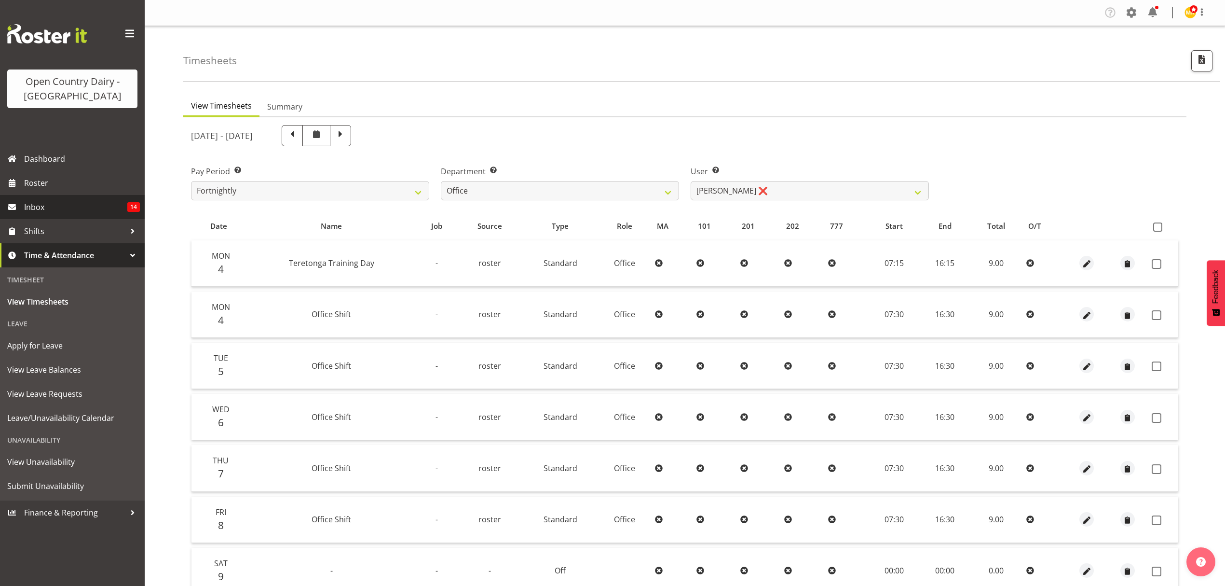
select select "699"
click at [59, 185] on span "Roster" at bounding box center [82, 183] width 116 height 14
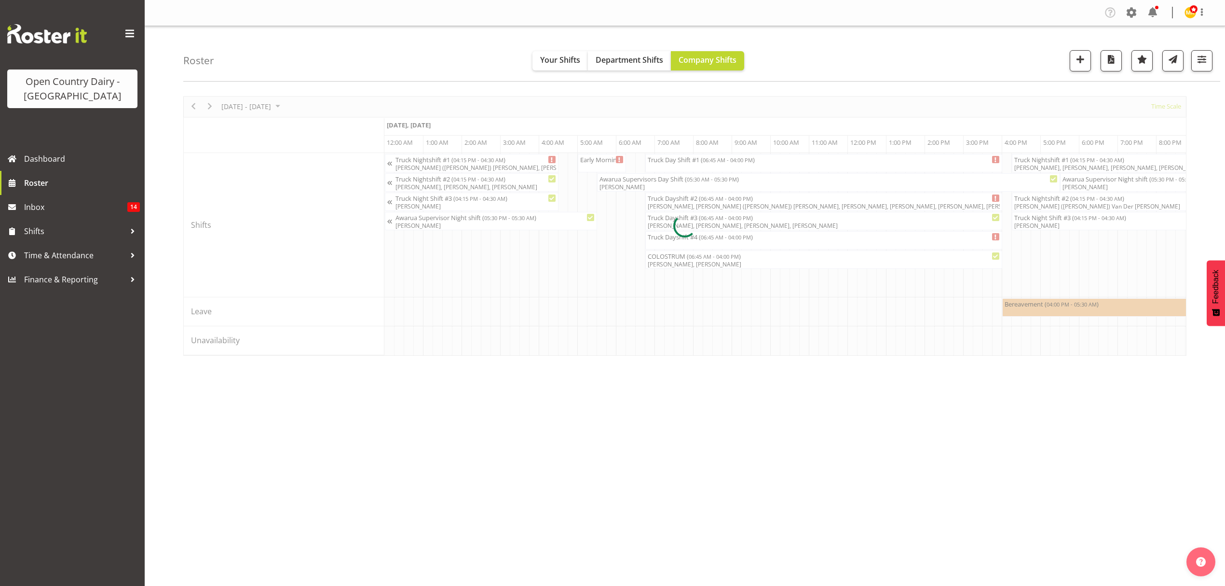
scroll to position [0, 926]
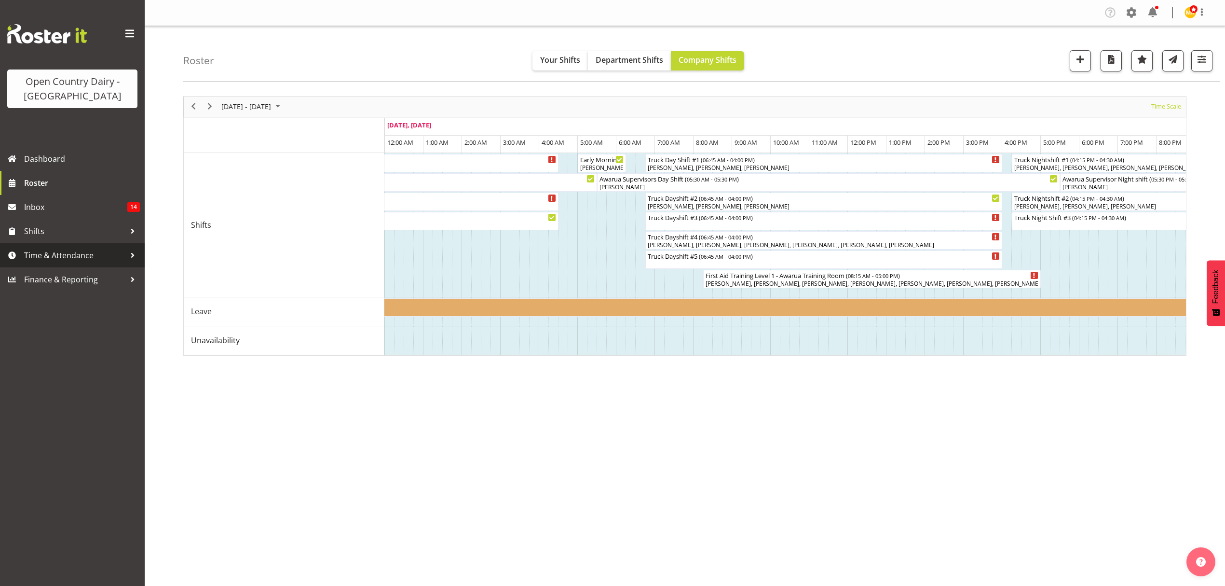
click at [98, 249] on span "Time & Attendance" at bounding box center [74, 255] width 101 height 14
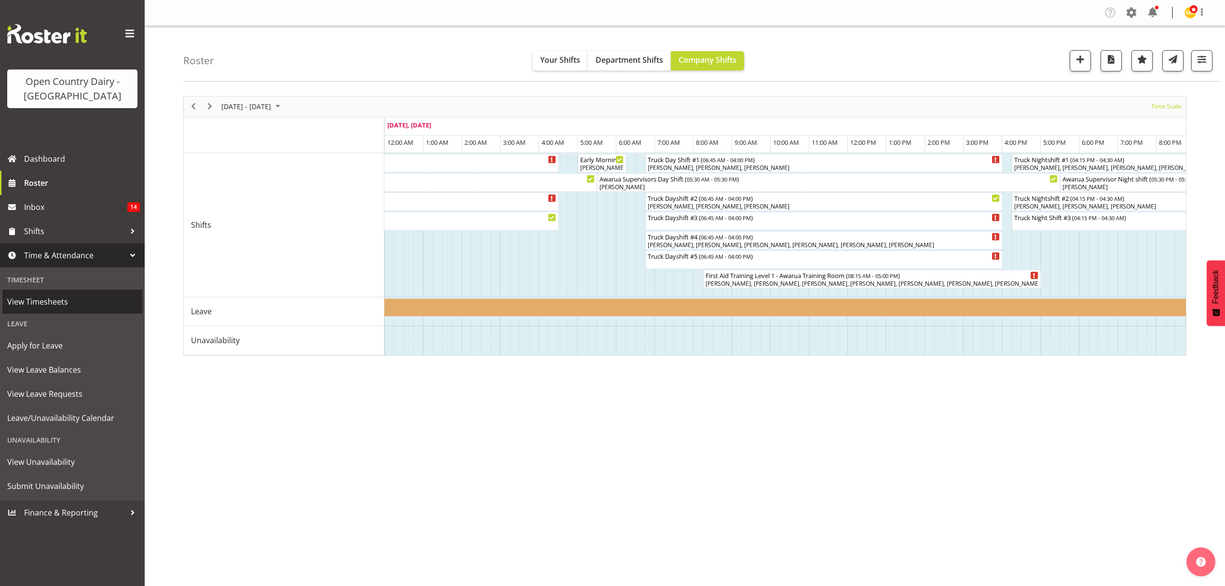
click at [109, 301] on span "View Timesheets" at bounding box center [72, 301] width 130 height 14
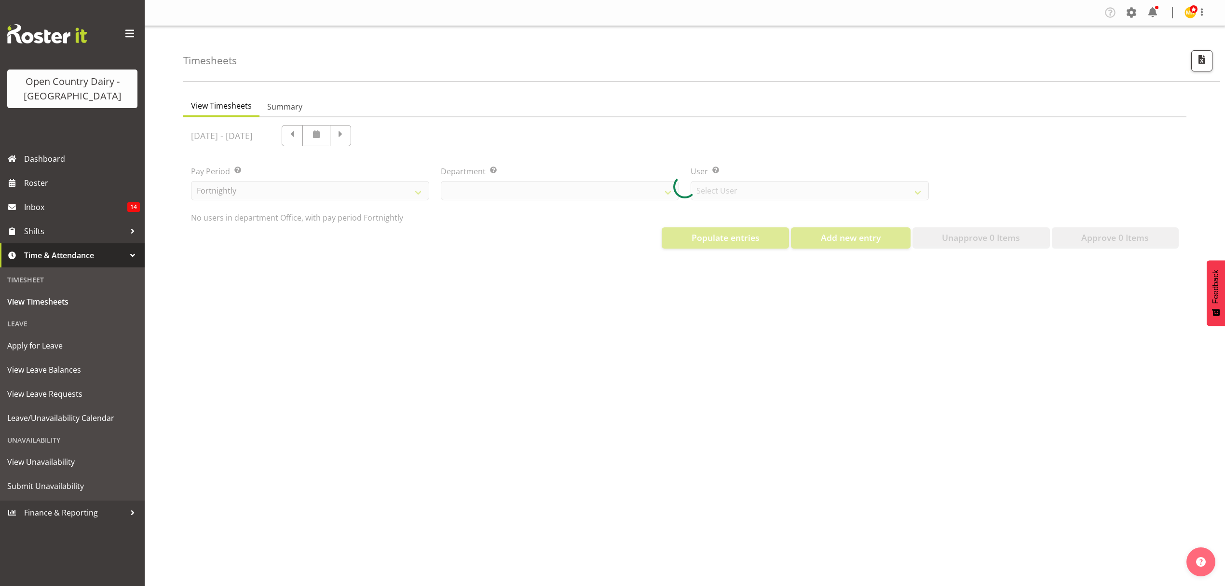
select select "699"
select select "8449"
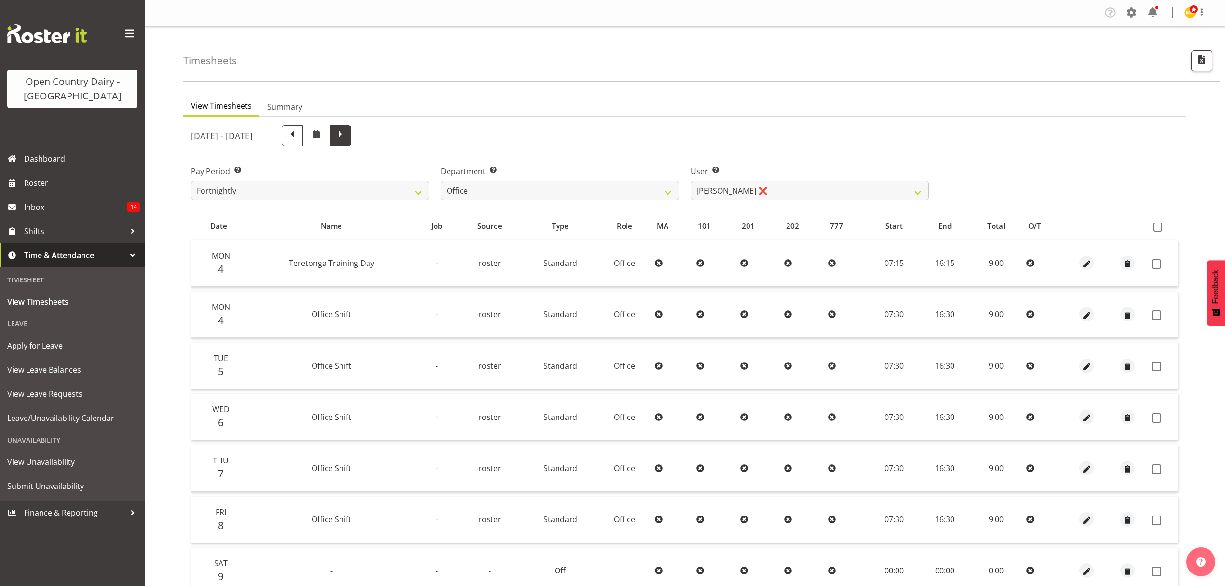
click at [351, 130] on span at bounding box center [340, 135] width 21 height 21
click at [534, 190] on div "August 11th - August 17th 2025 Pay Period Select which pay period you would lik…" at bounding box center [685, 409] width 988 height 581
select select
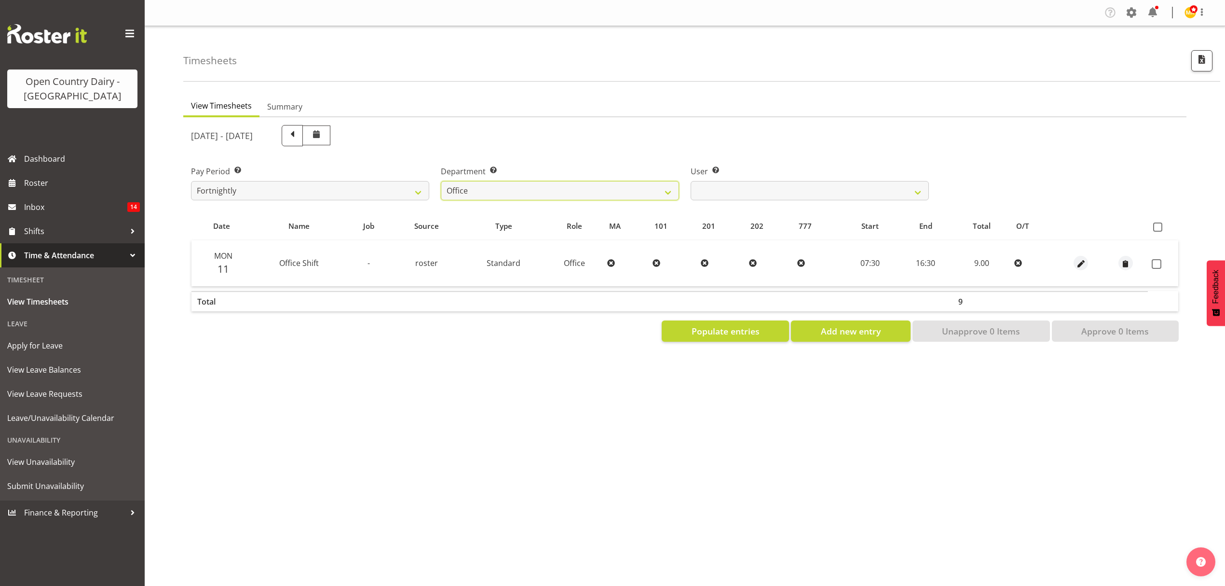
select select "806"
click at [441, 181] on select "734 735 736 737 738 739 850 851 852 853 854 855 856 858 861 862 865 868 869 870" at bounding box center [560, 190] width 238 height 19
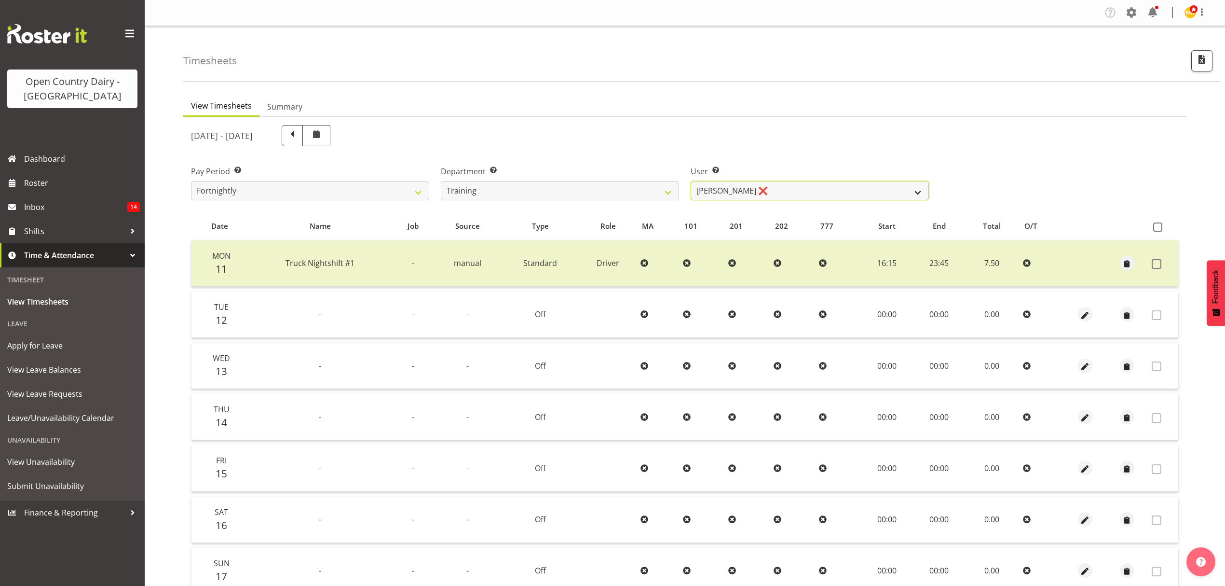
click at [777, 189] on select "Dean Henderson ❌ Erika McNaught ❌ Josh Winship ❌ Marcy Tuuta ❌ Shiva Kumaran ❌" at bounding box center [810, 190] width 238 height 19
select select "10130"
click at [691, 181] on select "Dean Henderson ❌ Erika McNaught ❌ Josh Winship ❌ Marcy Tuuta ❌ Shiva Kumaran ❌" at bounding box center [810, 190] width 238 height 19
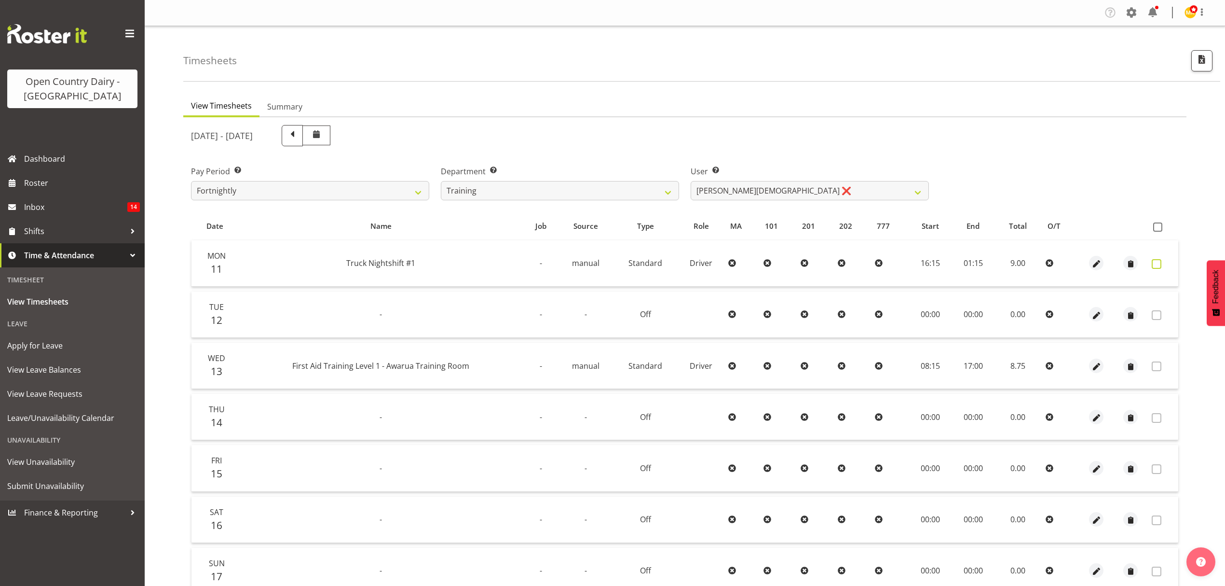
click at [1165, 260] on label at bounding box center [1159, 264] width 15 height 10
checkbox input "true"
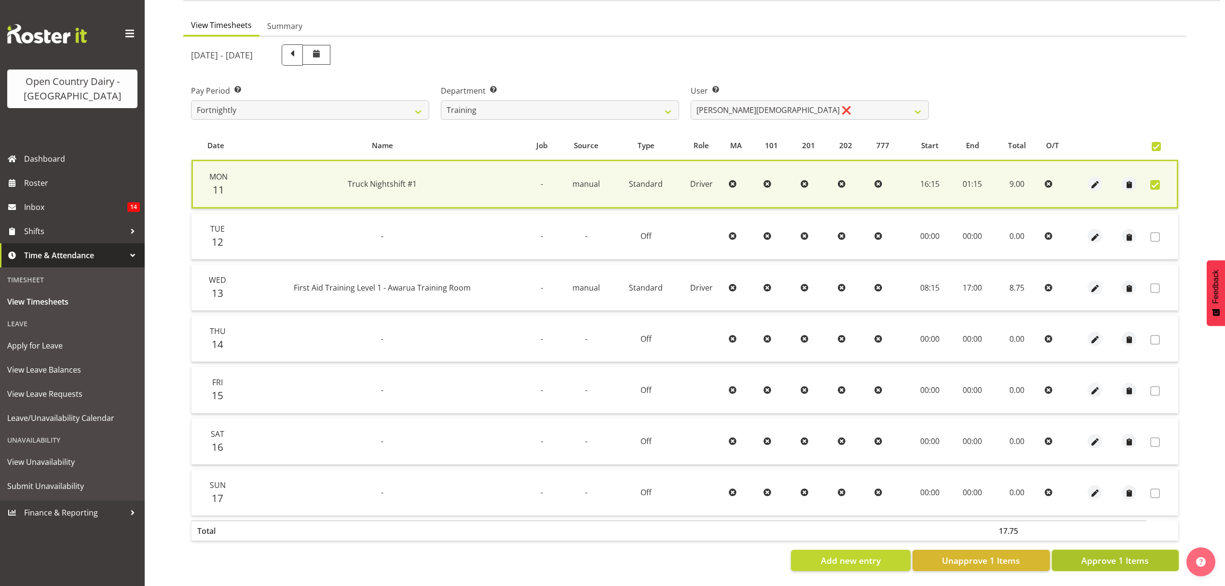
click at [1143, 554] on span "Approve 1 Items" at bounding box center [1116, 560] width 68 height 13
checkbox input "false"
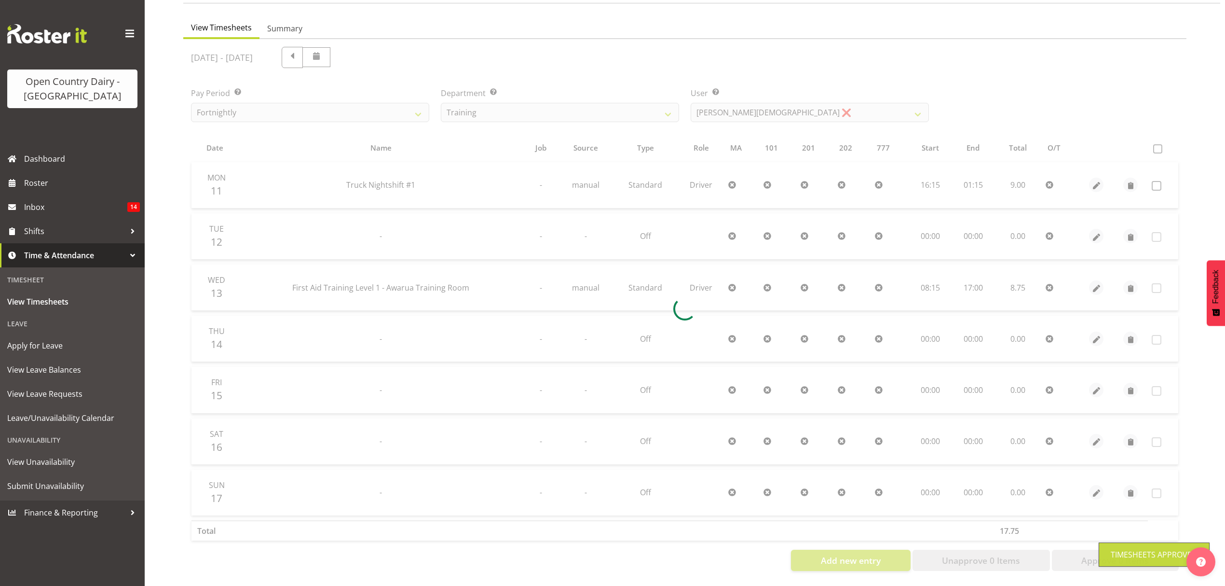
scroll to position [85, 0]
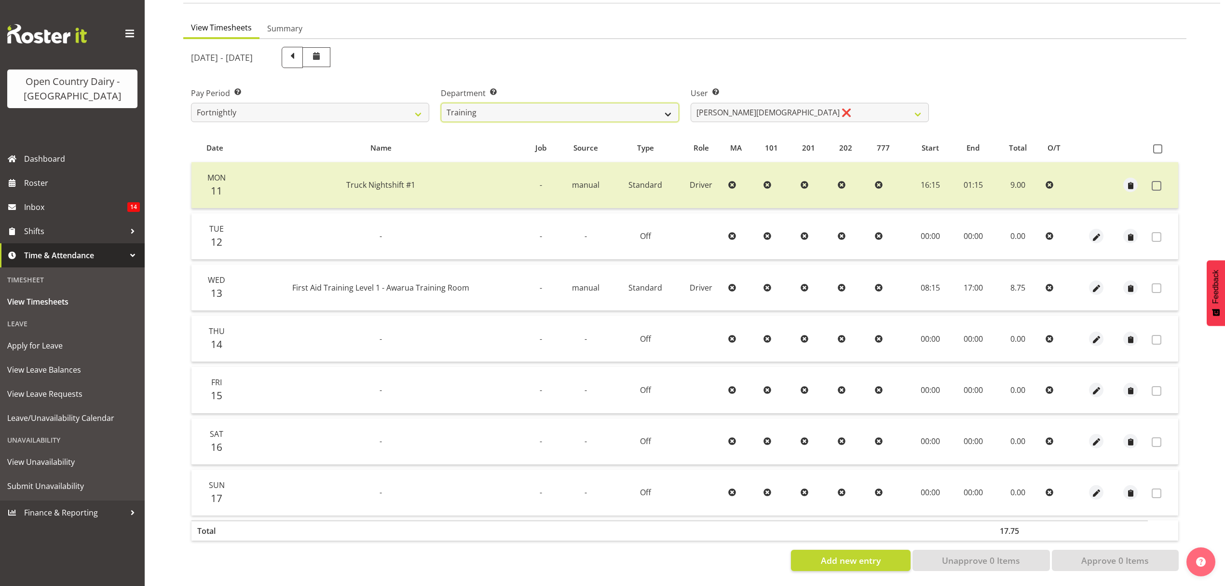
click at [605, 110] on select "734 735 736 737 738 739 850 851 852 853 854 855 856 858 861 862 865 868 869 870" at bounding box center [560, 112] width 238 height 19
drag, startPoint x: 543, startPoint y: 101, endPoint x: 543, endPoint y: 108, distance: 6.8
click at [543, 103] on select "734 735 736 737 738 739 850 851 852 853 854 855 856 858 861 862 865 868 869 870" at bounding box center [560, 112] width 238 height 19
select select "906"
click at [441, 103] on select "734 735 736 737 738 739 850 851 852 853 854 855 856 858 861 862 865 868 869 870" at bounding box center [560, 112] width 238 height 19
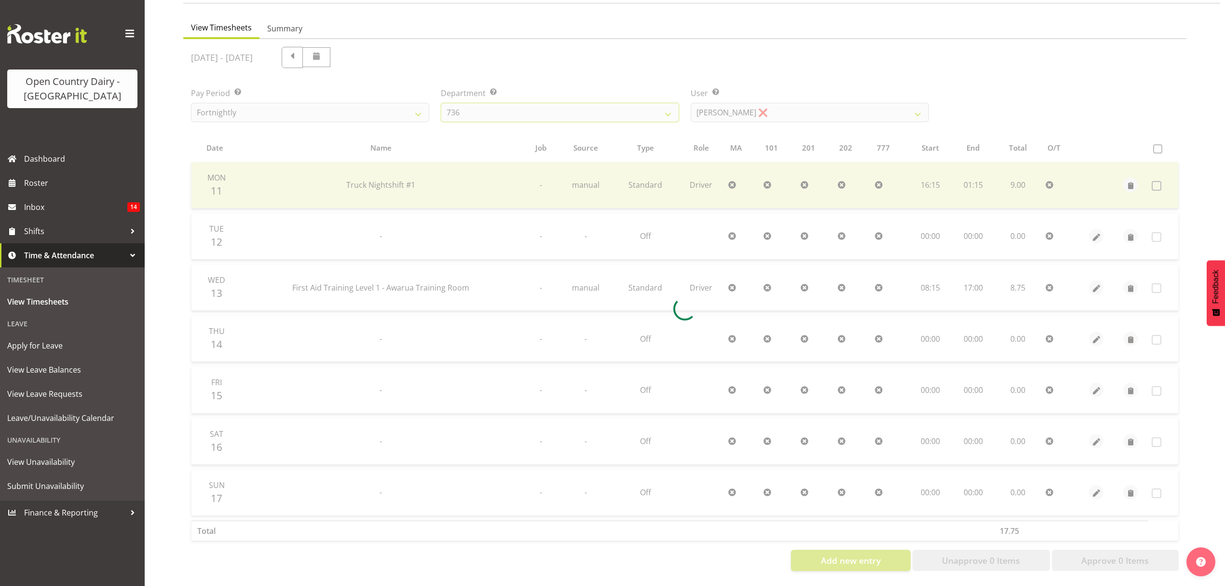
scroll to position [0, 0]
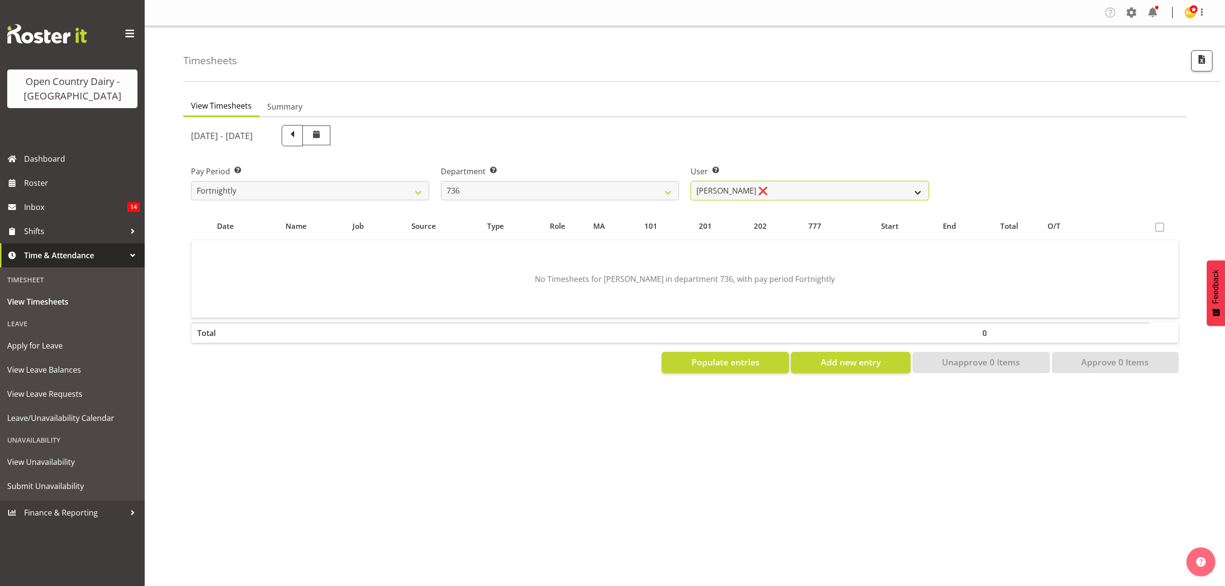
click at [767, 182] on select "Andrew Muir ❌ Gert (Gerry) Van Der Berg ❌ Jamie Seaton ❌" at bounding box center [810, 190] width 238 height 19
select select "10273"
click at [691, 181] on select "Andrew Muir ❌ Gert (Gerry) Van Der Berg ❌ Jamie Seaton ❌" at bounding box center [810, 190] width 238 height 19
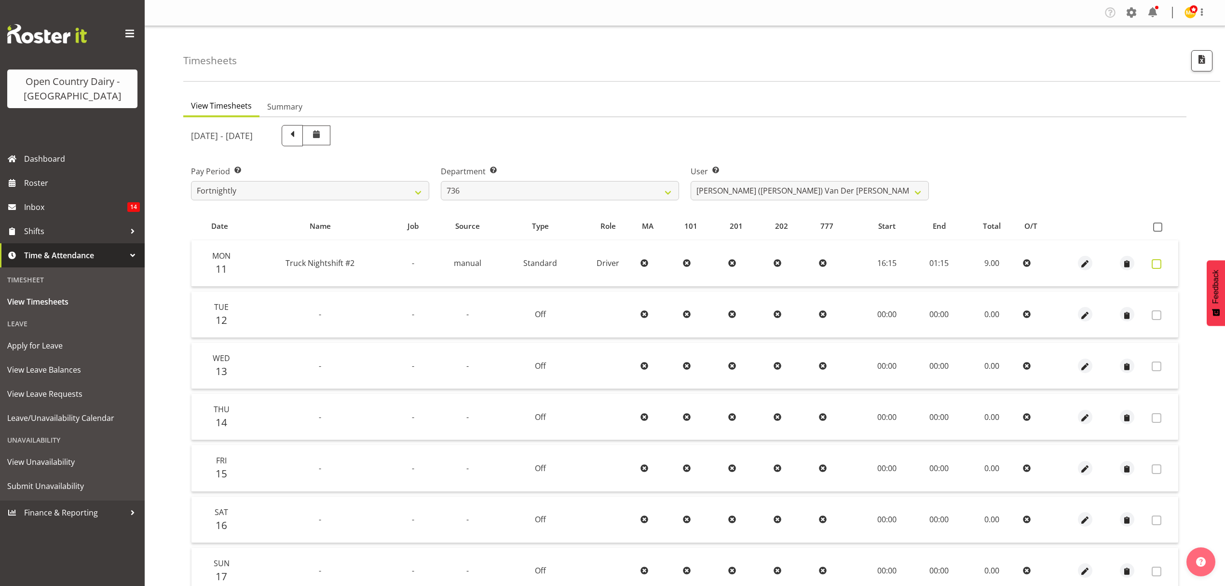
click at [1152, 263] on span at bounding box center [1157, 264] width 10 height 10
checkbox input "true"
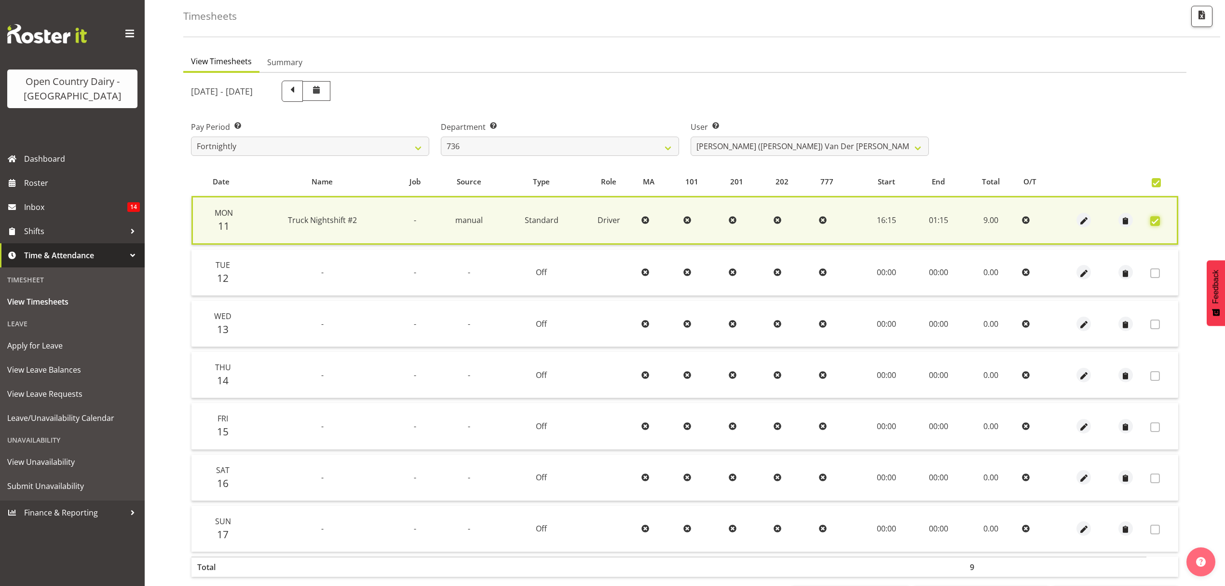
scroll to position [87, 0]
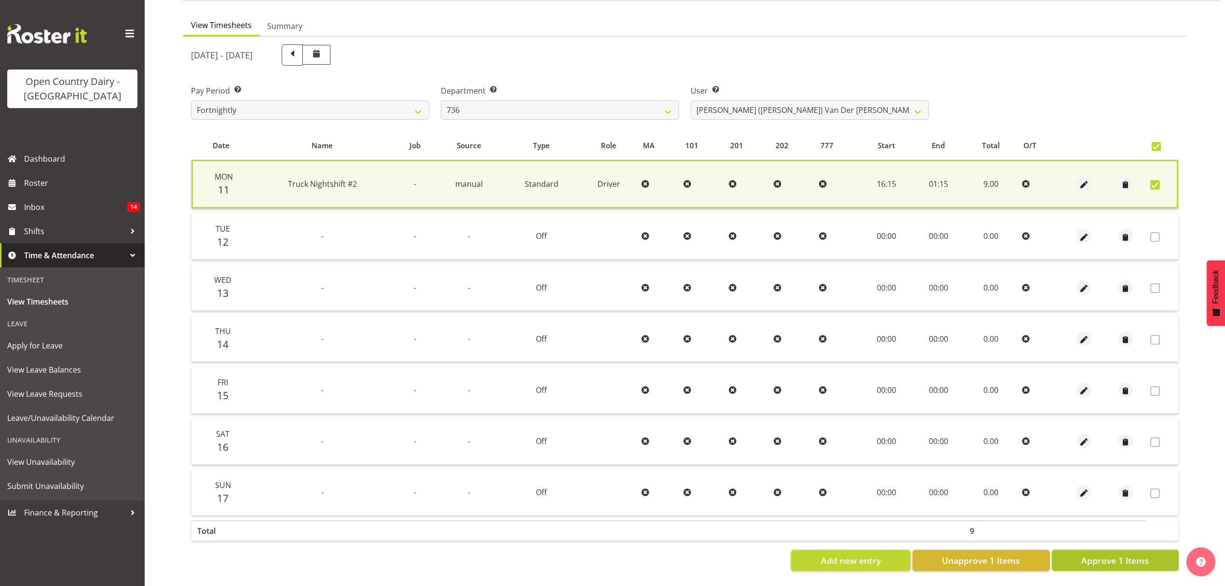
click at [1075, 549] on button "Approve 1 Items" at bounding box center [1115, 559] width 127 height 21
checkbox input "false"
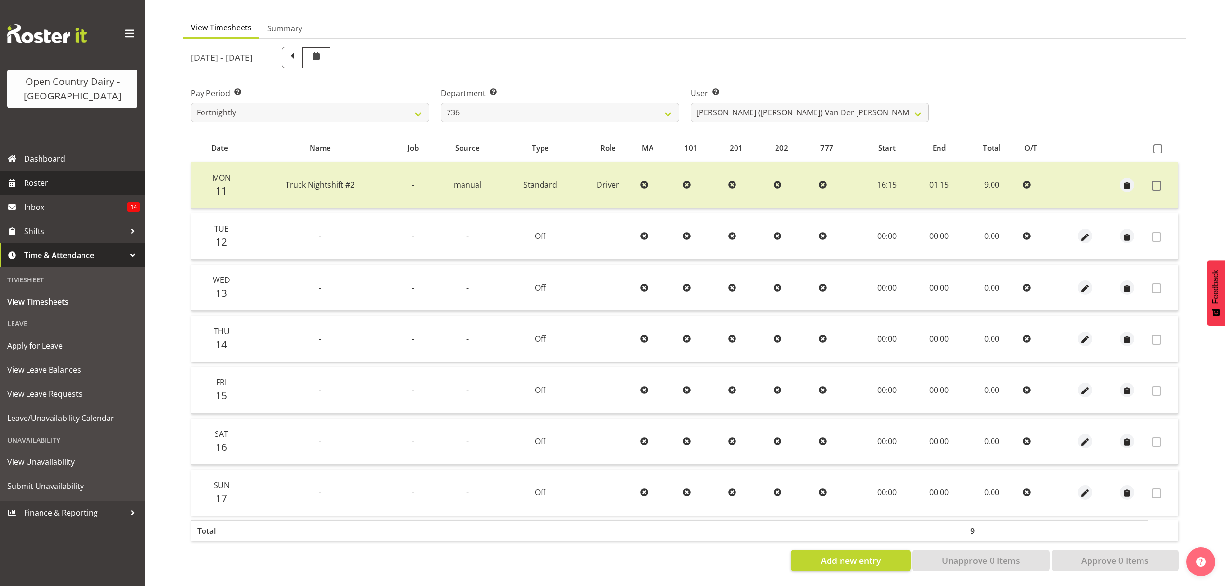
click at [76, 183] on span "Roster" at bounding box center [82, 183] width 116 height 14
